Goal: Entertainment & Leisure: Consume media (video, audio)

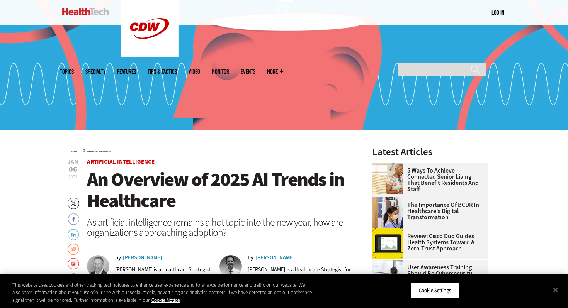
scroll to position [141, 0]
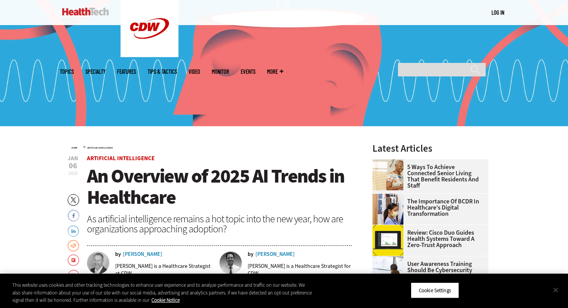
click at [555, 294] on button "Close" at bounding box center [555, 290] width 17 height 17
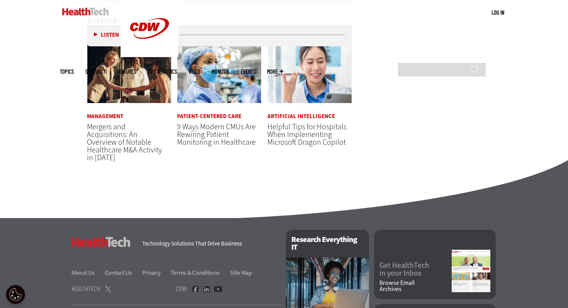
scroll to position [1878, 0]
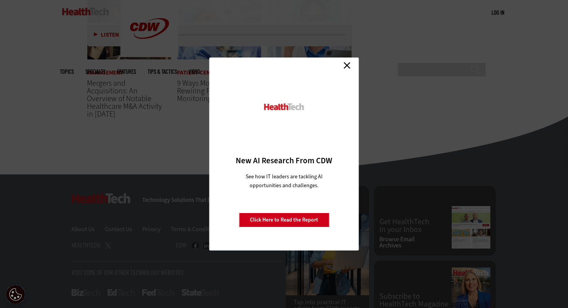
click at [53, 2] on div "Close New AI Research From CDW See how IT leaders are tackling AI opportunities…" at bounding box center [284, 154] width 568 height 308
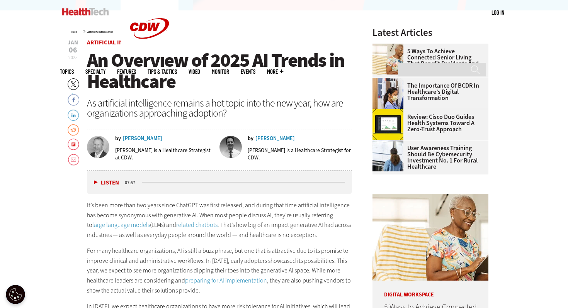
scroll to position [259, 0]
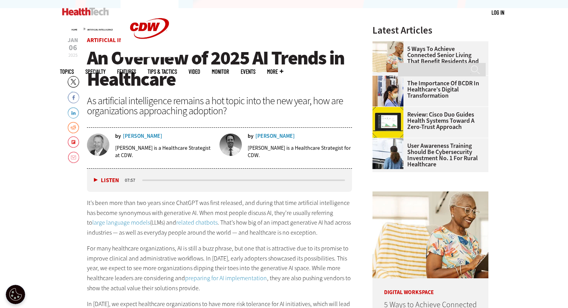
click at [92, 178] on div "Listen Pause 07:57" at bounding box center [219, 180] width 265 height 23
click at [95, 179] on button "Listen" at bounding box center [106, 181] width 25 height 6
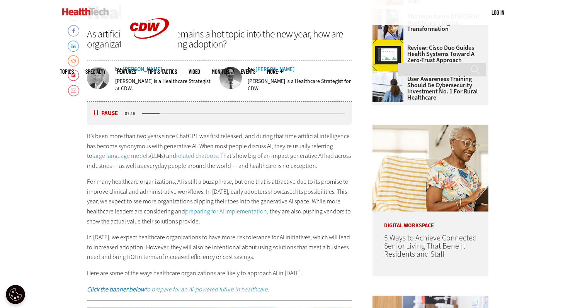
scroll to position [337, 0]
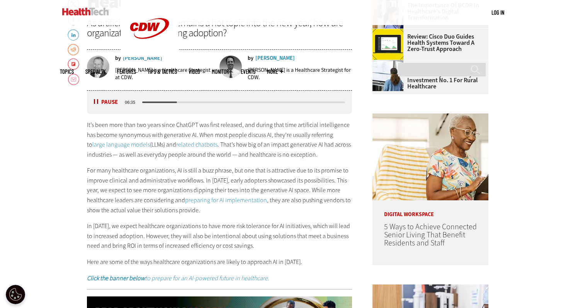
click at [99, 100] on button "Pause" at bounding box center [106, 102] width 24 height 6
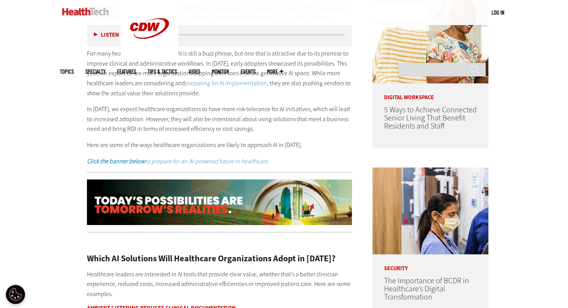
scroll to position [202, 0]
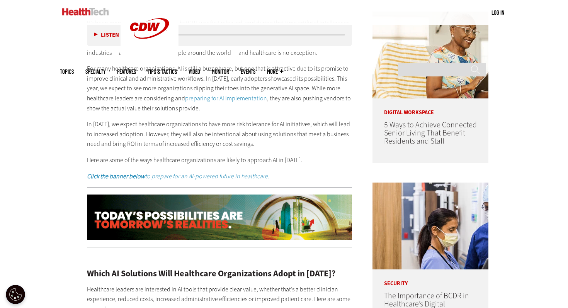
scroll to position [440, 0]
